Goal: Find specific page/section: Find specific page/section

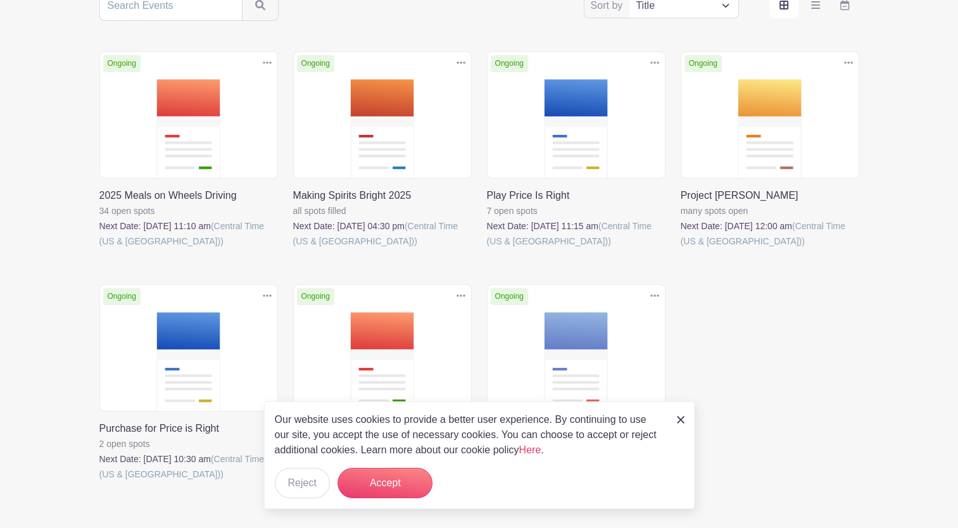
scroll to position [357, 0]
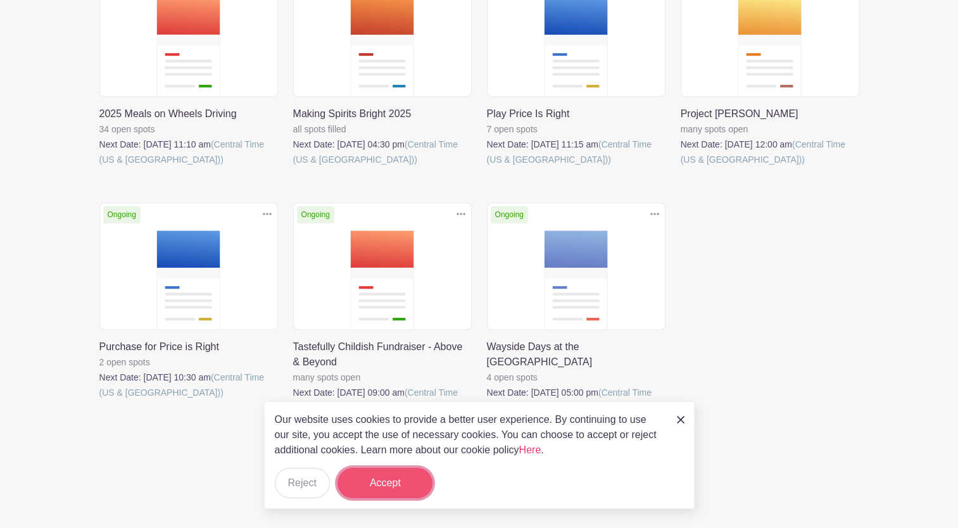
click at [393, 484] on button "Accept" at bounding box center [384, 483] width 95 height 30
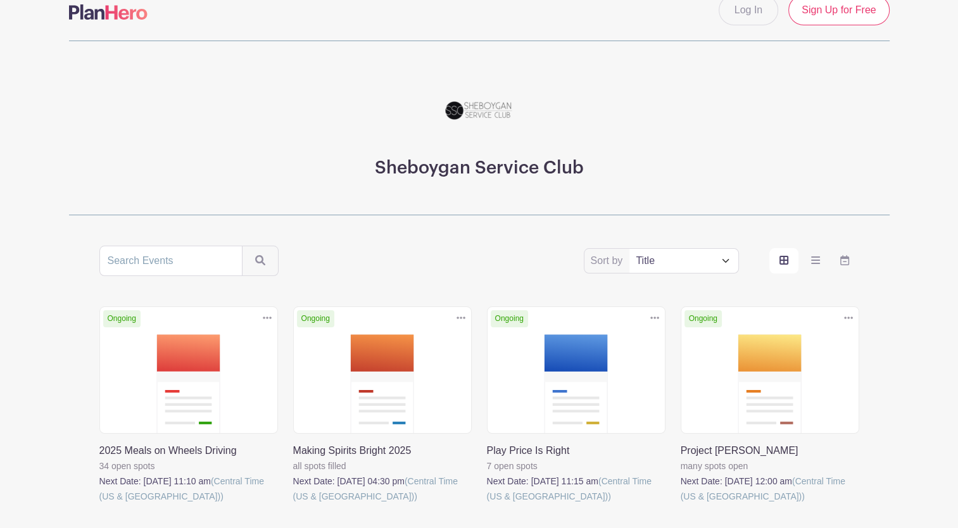
scroll to position [0, 0]
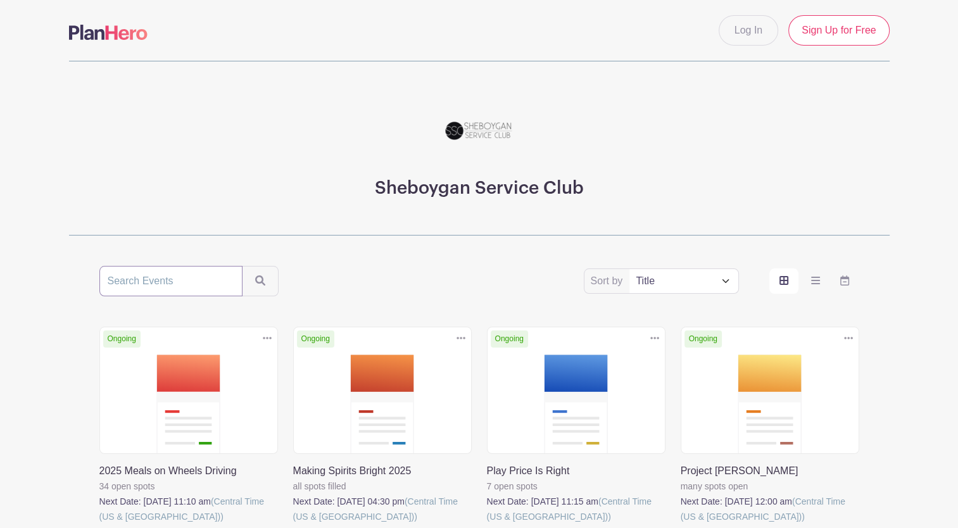
click at [156, 289] on input "search" at bounding box center [170, 281] width 143 height 30
type input "create your own"
click at [242, 266] on button "submit" at bounding box center [260, 281] width 37 height 30
click at [725, 281] on select "Title Recently modified Newest Upcoming dates" at bounding box center [683, 281] width 108 height 24
click at [727, 280] on select "Title Recently modified Newest Upcoming dates" at bounding box center [683, 281] width 108 height 24
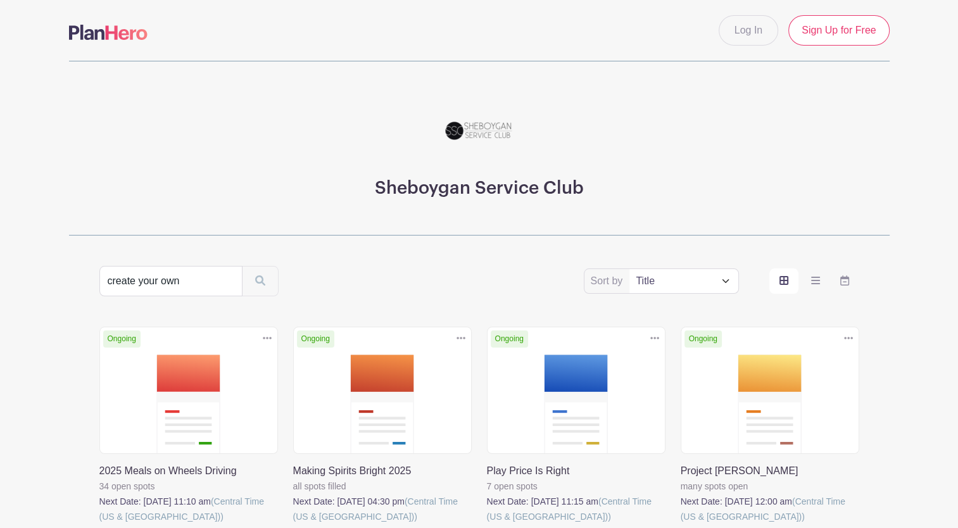
click at [727, 280] on select "Title Recently modified Newest Upcoming dates" at bounding box center [683, 281] width 108 height 24
click at [812, 281] on icon "order and view" at bounding box center [815, 280] width 9 height 10
click at [0, 0] on input "order and view" at bounding box center [0, 0] width 0 height 0
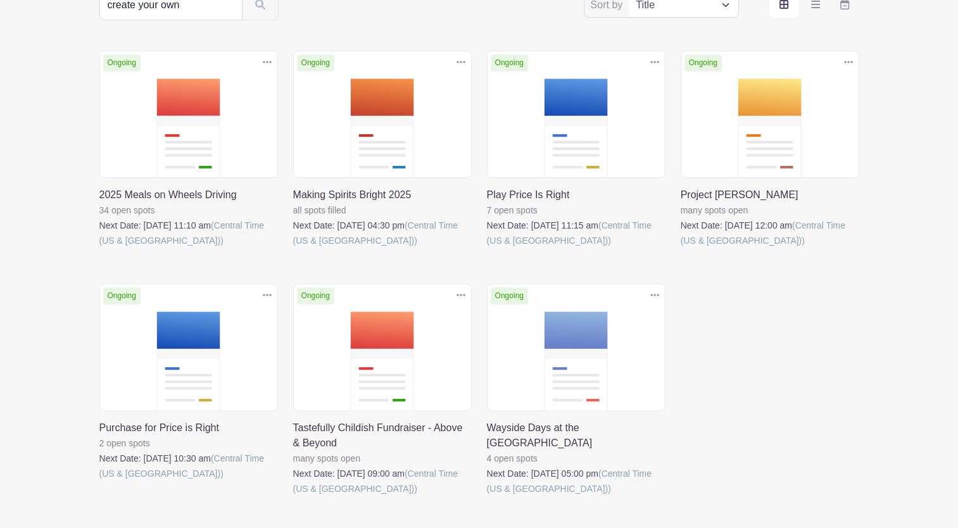
scroll to position [357, 0]
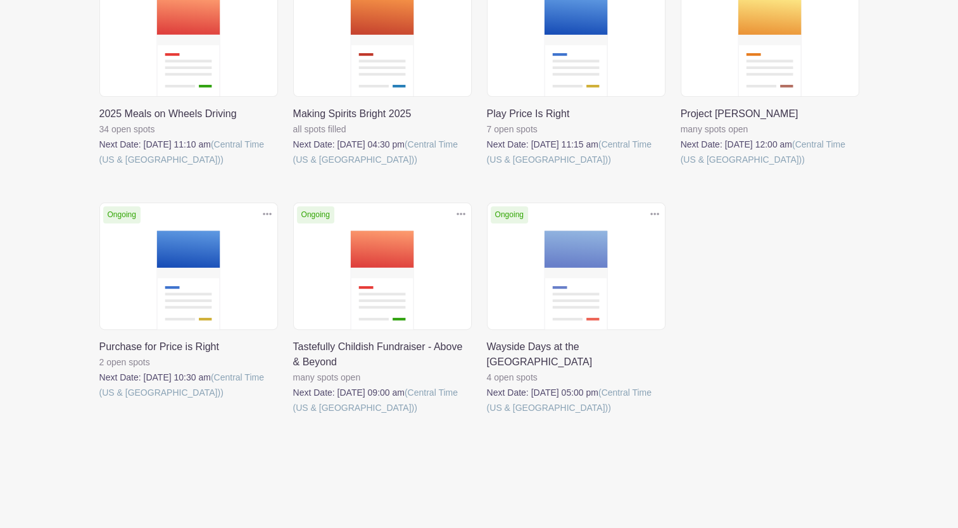
click at [487, 415] on link at bounding box center [487, 415] width 0 height 0
